Goal: Information Seeking & Learning: Learn about a topic

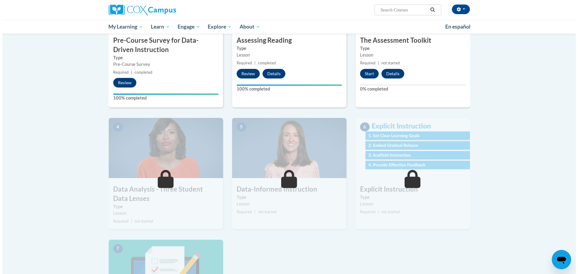
scroll to position [188, 0]
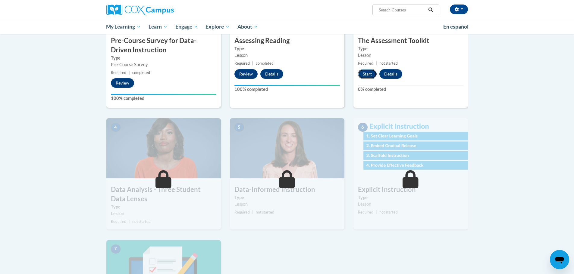
click at [367, 76] on button "Start" at bounding box center [367, 74] width 19 height 10
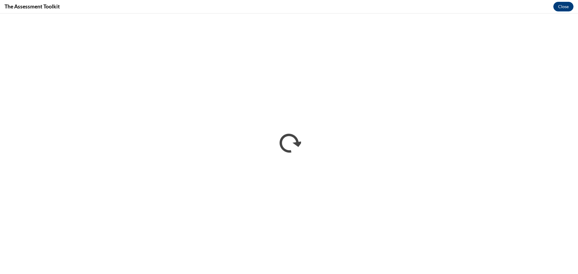
scroll to position [0, 0]
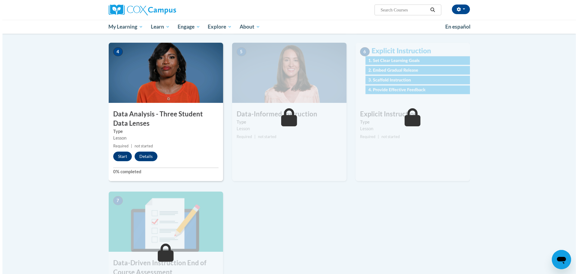
scroll to position [271, 0]
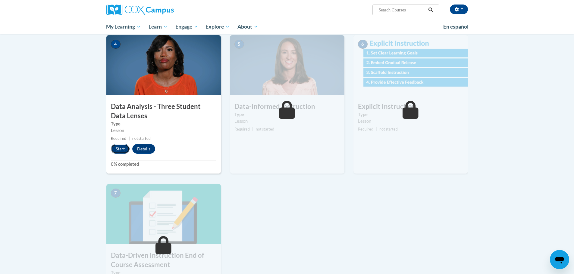
click at [124, 151] on button "Start" at bounding box center [120, 149] width 19 height 10
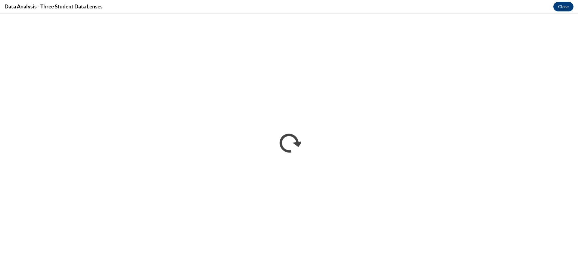
scroll to position [0, 0]
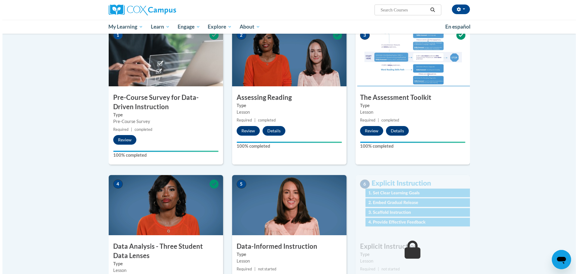
scroll to position [181, 0]
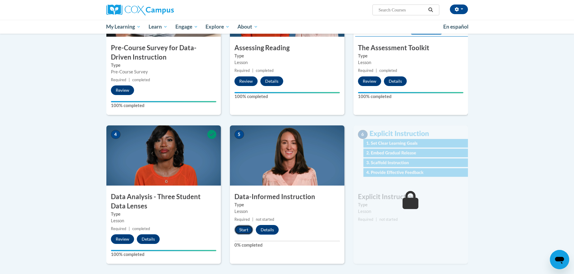
click at [241, 230] on button "Start" at bounding box center [243, 230] width 19 height 10
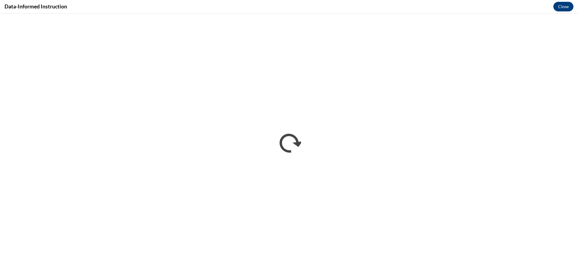
scroll to position [0, 0]
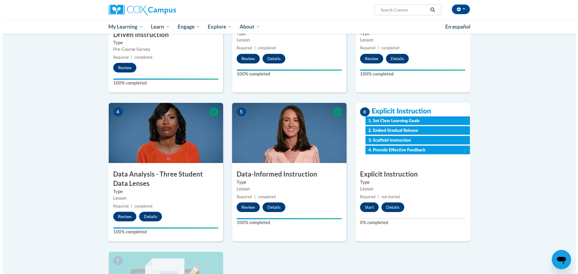
scroll to position [271, 0]
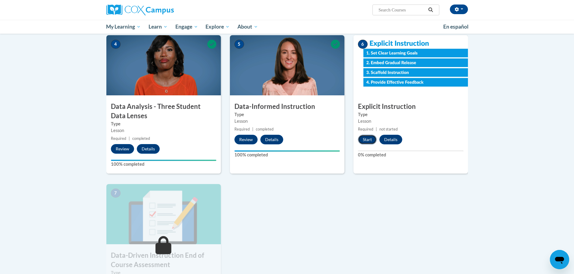
click at [368, 139] on button "Start" at bounding box center [367, 140] width 19 height 10
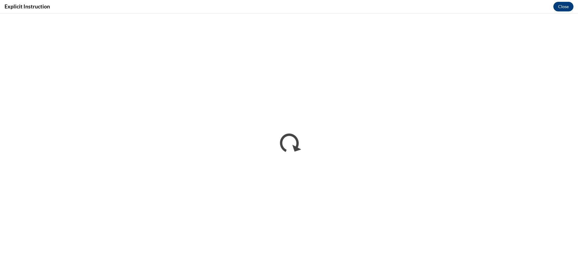
scroll to position [0, 0]
